Goal: Information Seeking & Learning: Check status

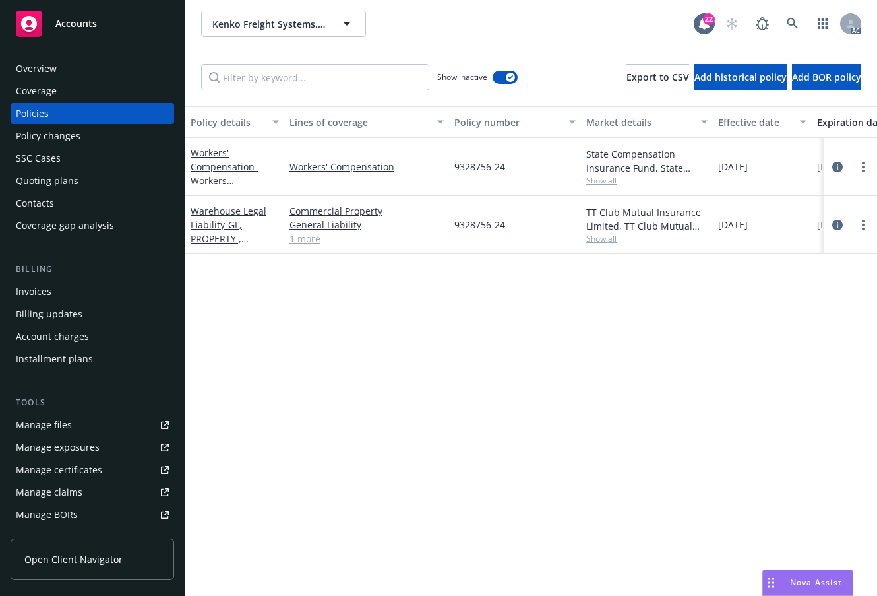
click at [545, 543] on div "Policy details Lines of coverage Policy number Market details Effective date Ex…" at bounding box center [531, 351] width 692 height 490
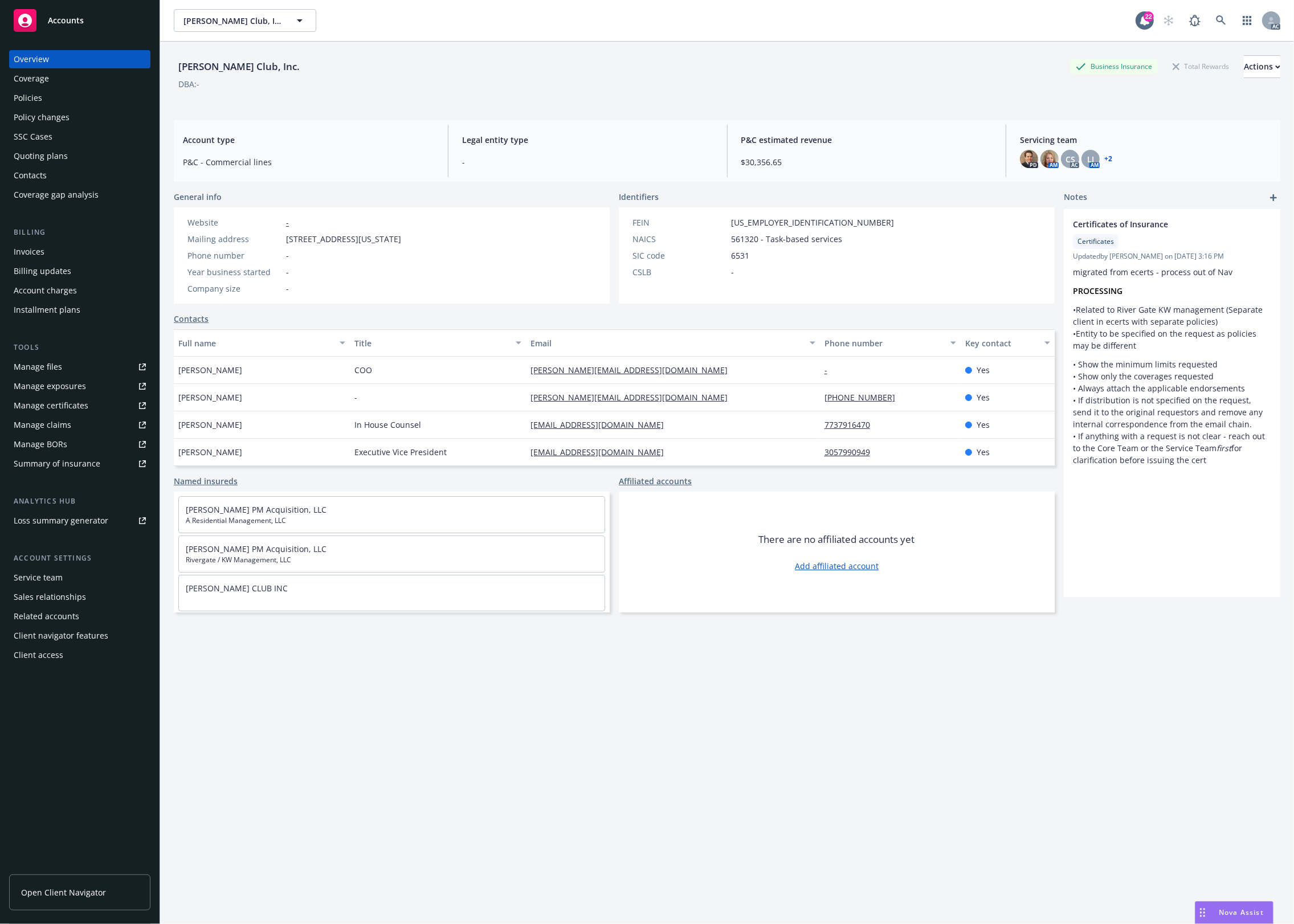
click at [29, 108] on div "Policy changes" at bounding box center [41, 117] width 56 height 18
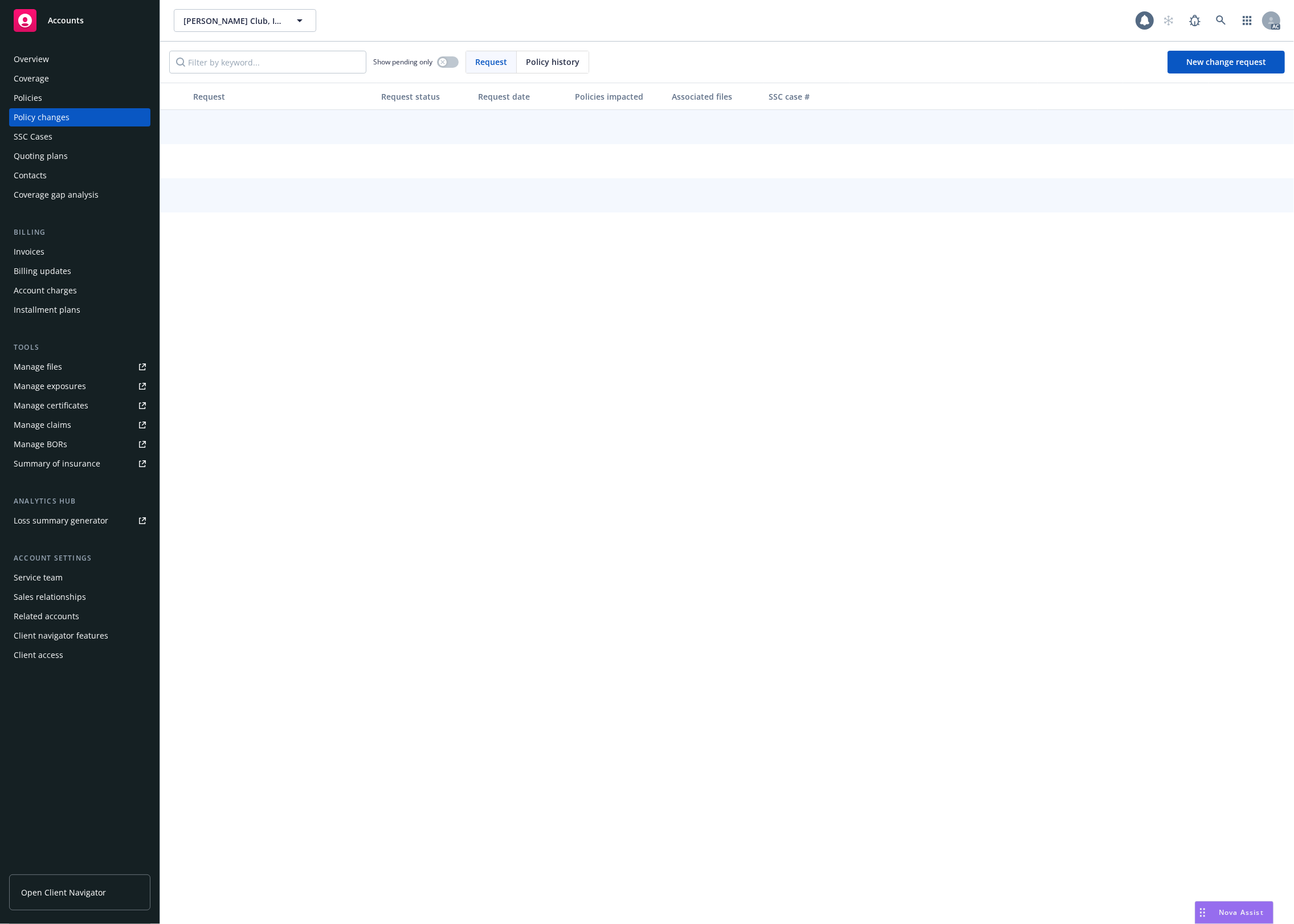
click at [47, 104] on div "Policies" at bounding box center [79, 98] width 132 height 18
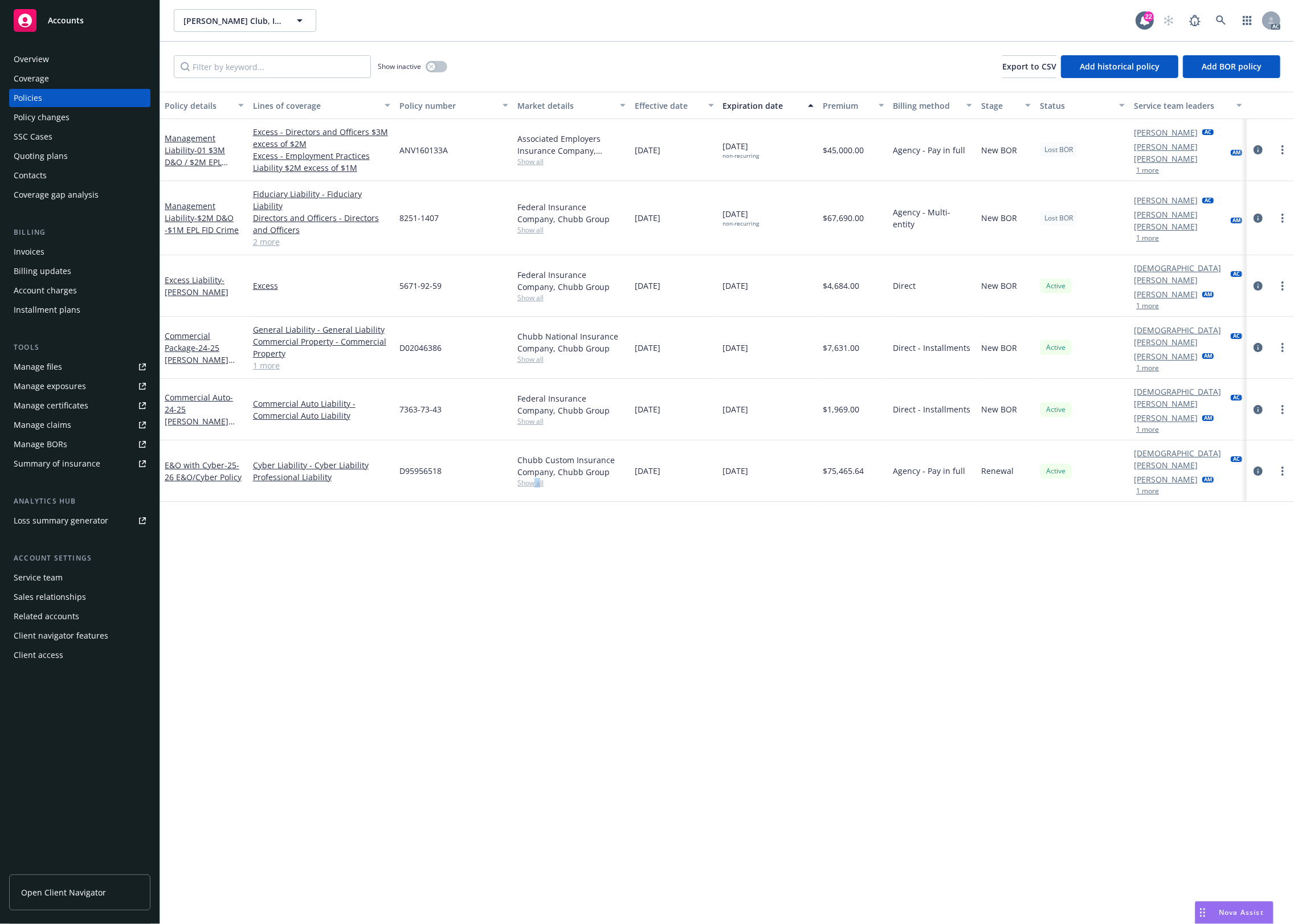
drag, startPoint x: 538, startPoint y: 567, endPoint x: 447, endPoint y: 417, distance: 175.4
click at [524, 545] on div "Policy details Lines of coverage Policy number Market details Effective date Ex…" at bounding box center [726, 508] width 1133 height 832
click at [245, 70] on input "Filter by keyword..." at bounding box center [272, 66] width 197 height 22
paste input "8251-1407"
type input "8251-1407"
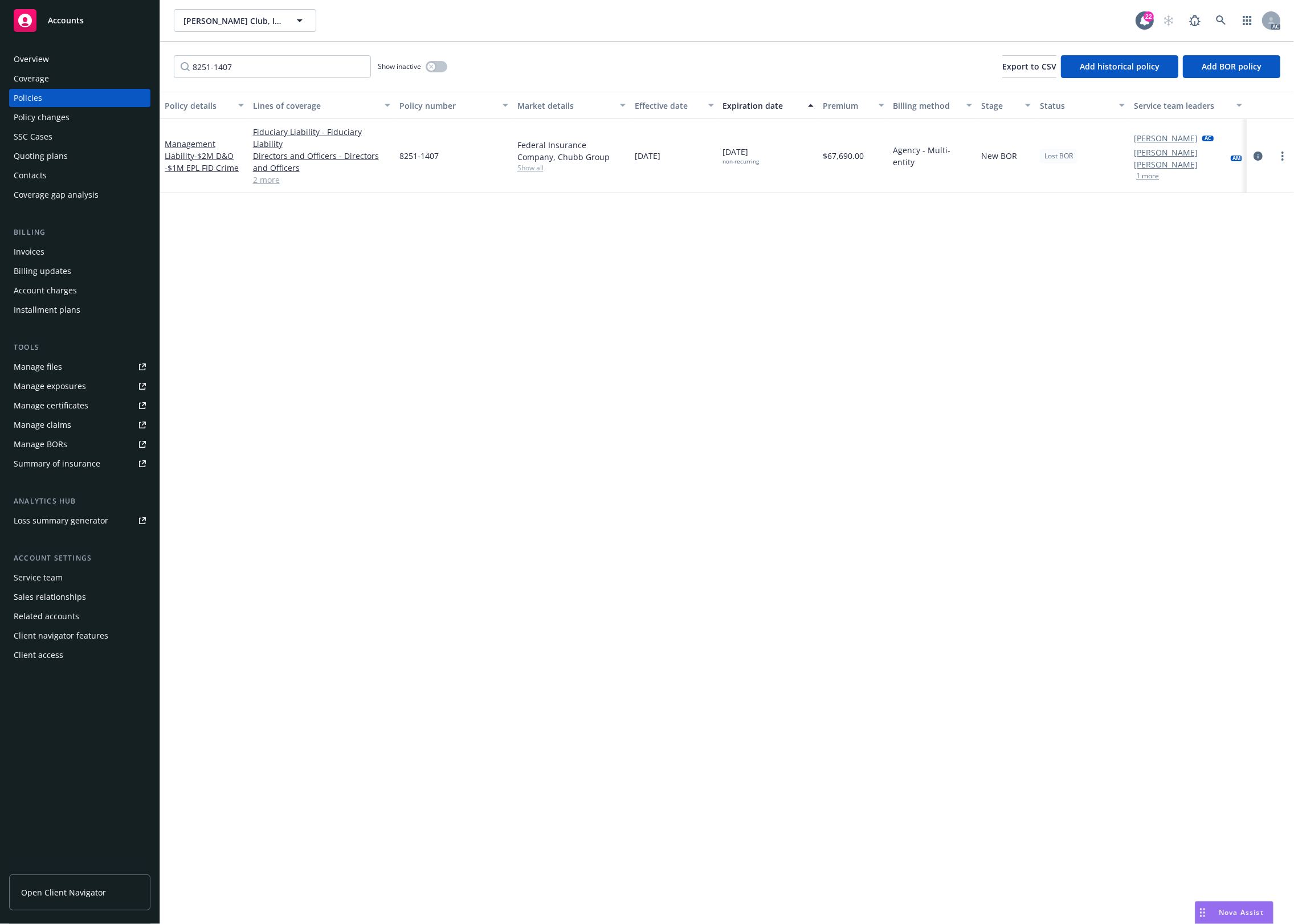
drag, startPoint x: 573, startPoint y: 275, endPoint x: 622, endPoint y: 245, distance: 57.5
click at [599, 256] on div "Policy details Lines of coverage Policy number Market details Effective date Ex…" at bounding box center [726, 508] width 1133 height 832
click at [981, 380] on div "Policy details Lines of coverage Policy number Market details Effective date Ex…" at bounding box center [726, 508] width 1133 height 832
click at [938, 281] on div "Policy details Lines of coverage Policy number Market details Effective date Ex…" at bounding box center [726, 508] width 1133 height 832
